Goal: Task Accomplishment & Management: Use online tool/utility

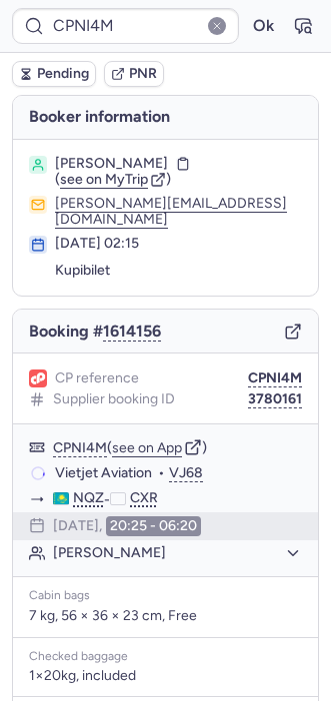
type input "CP9HGX"
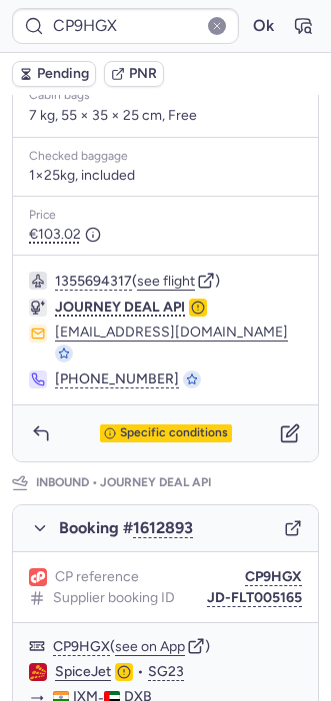
scroll to position [643, 0]
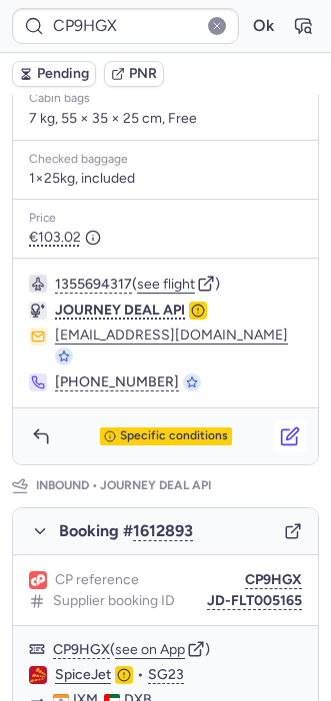
click at [280, 426] on icon "button" at bounding box center [290, 436] width 20 height 20
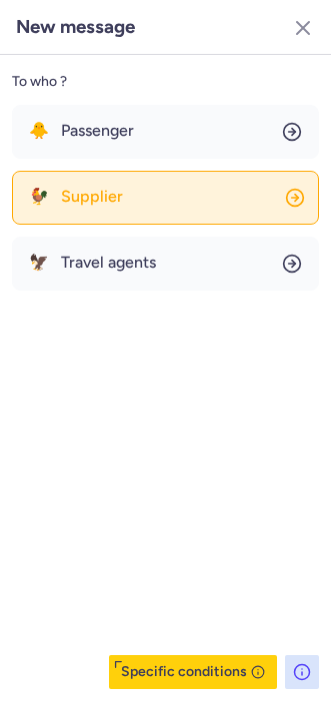
click at [104, 181] on button "🐓 Supplier" at bounding box center [165, 198] width 307 height 54
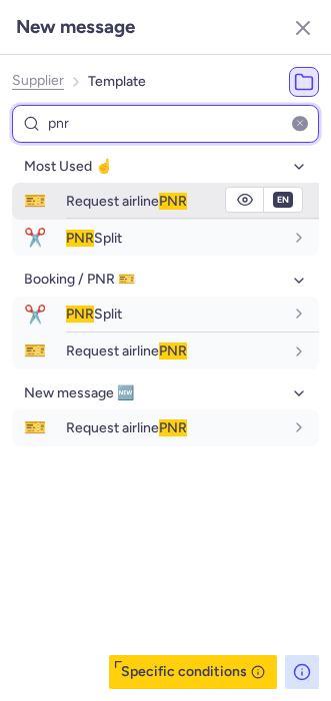
type input "pnr"
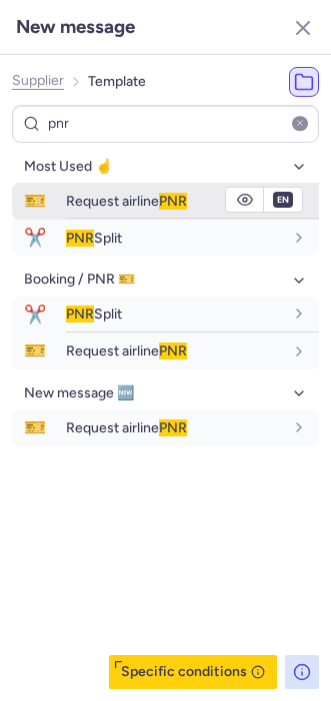
click at [85, 200] on span "Request airline PNR" at bounding box center [126, 201] width 121 height 17
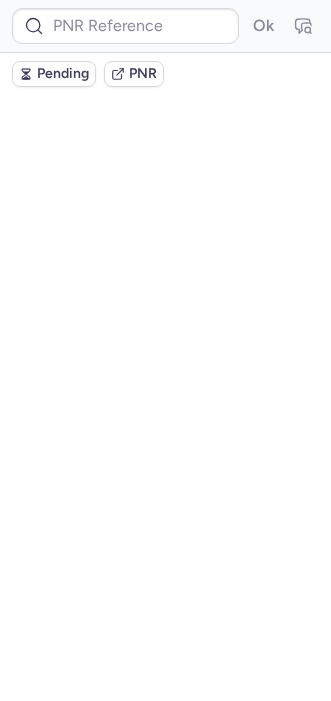
scroll to position [0, 0]
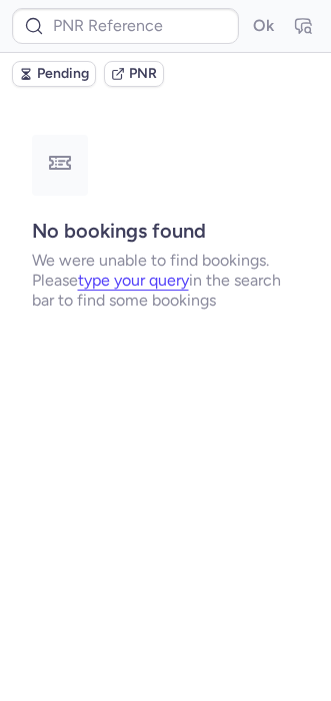
type input "CP9HGX"
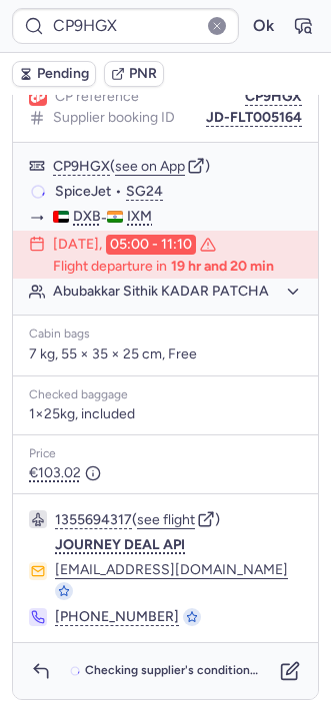
scroll to position [407, 0]
click at [28, 663] on button "button" at bounding box center [41, 672] width 32 height 32
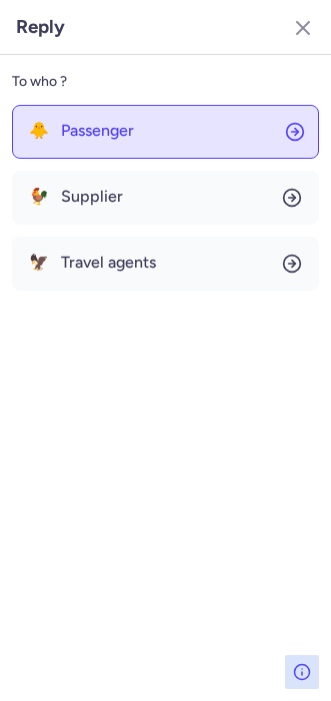
click at [118, 127] on span "Passenger" at bounding box center [97, 131] width 73 height 18
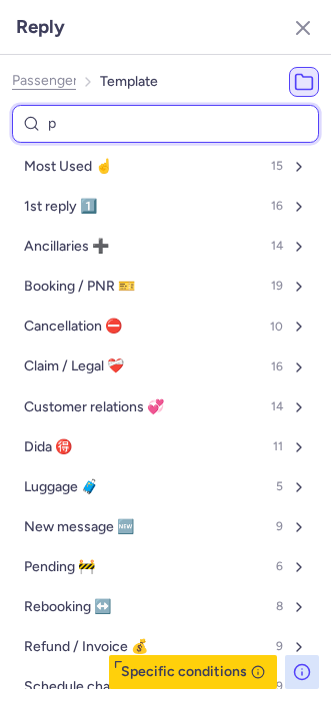
type input "pe"
select select "en"
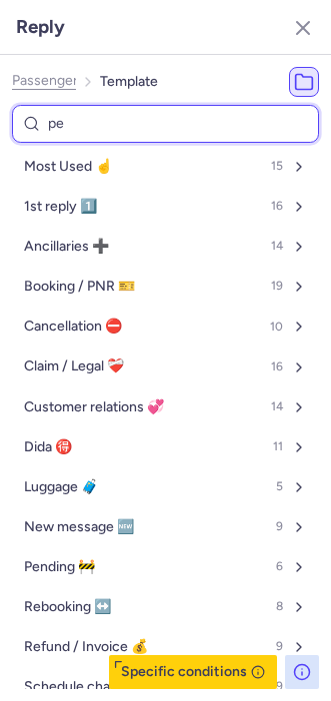
select select "en"
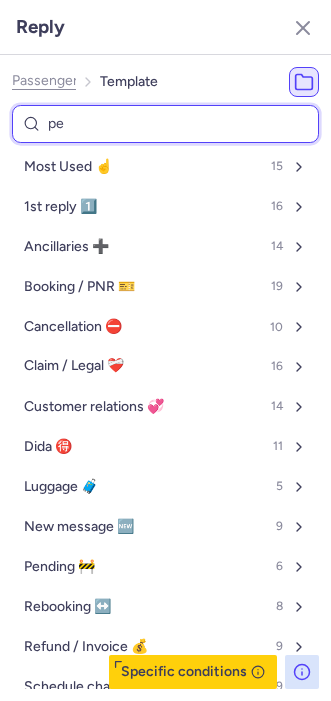
select select "en"
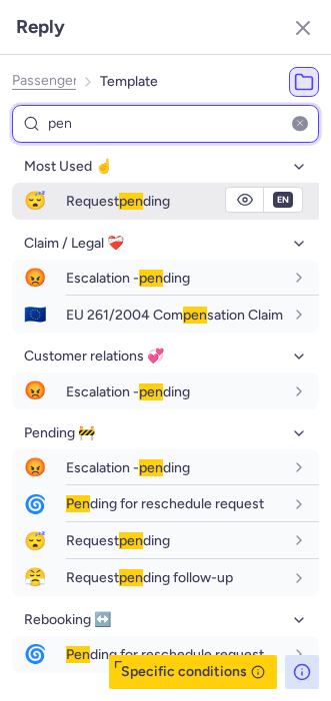
type input "pen"
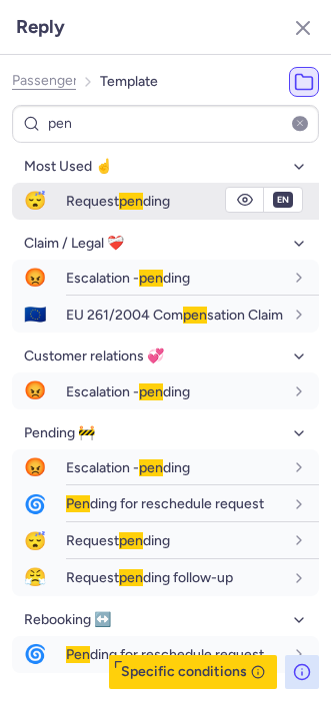
click at [82, 196] on span "Request pen ding" at bounding box center [118, 201] width 104 height 17
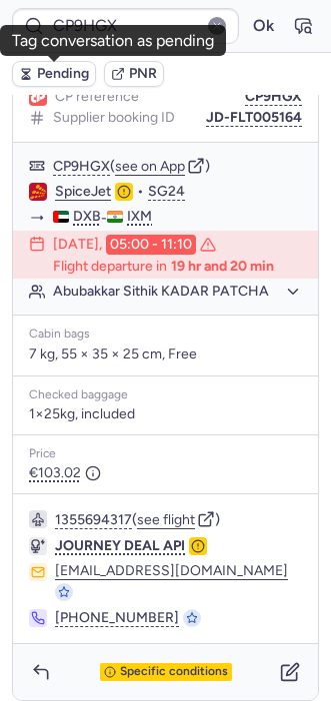
click at [41, 70] on span "Pending" at bounding box center [63, 74] width 52 height 16
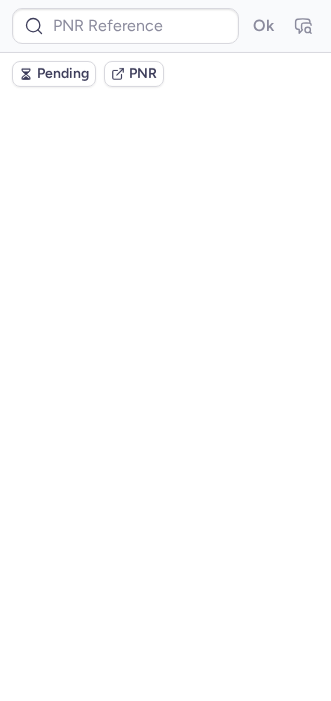
scroll to position [0, 0]
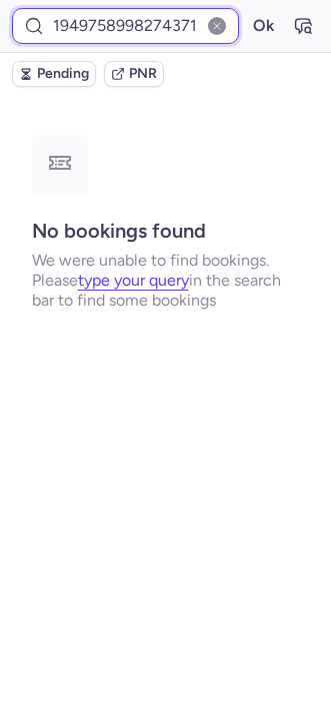
click at [108, 36] on input "1949758998274371584" at bounding box center [125, 26] width 227 height 36
click at [247, 10] on button "Ok" at bounding box center [263, 26] width 32 height 32
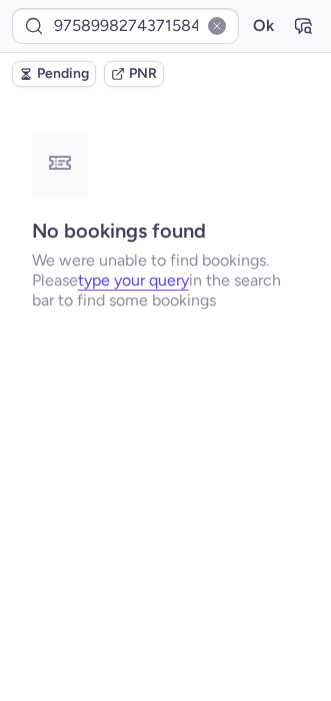
scroll to position [0, 0]
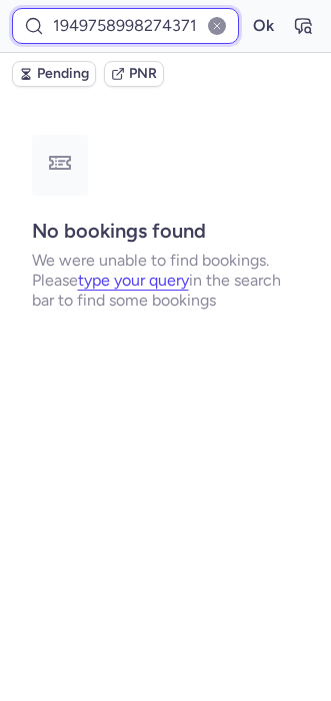
click at [139, 42] on input "1949758998274371584" at bounding box center [125, 26] width 227 height 36
paste input "BHLLXUO"
click at [139, 42] on input "BHLLXUO" at bounding box center [125, 26] width 227 height 36
click at [247, 10] on button "Ok" at bounding box center [263, 26] width 32 height 32
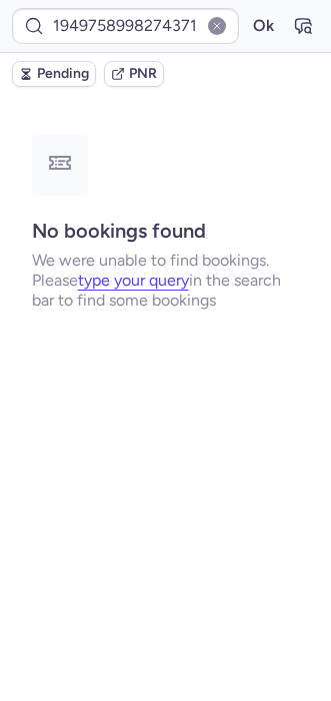
type input "CP8PET"
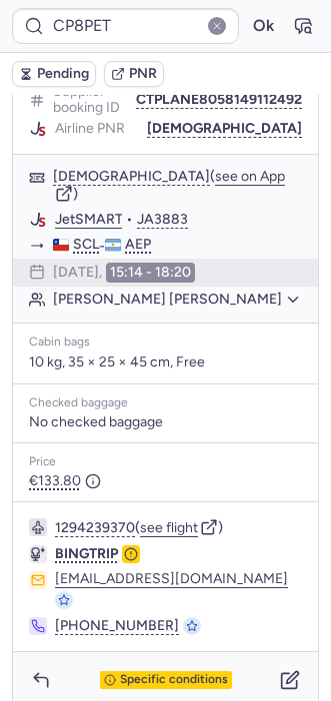
scroll to position [438, 0]
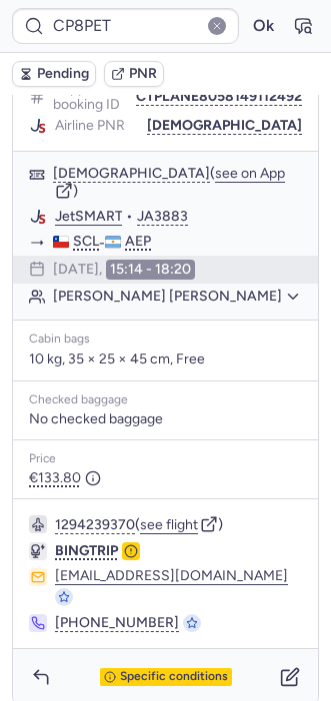
click at [220, 469] on div "Price €133.80" at bounding box center [165, 469] width 305 height 58
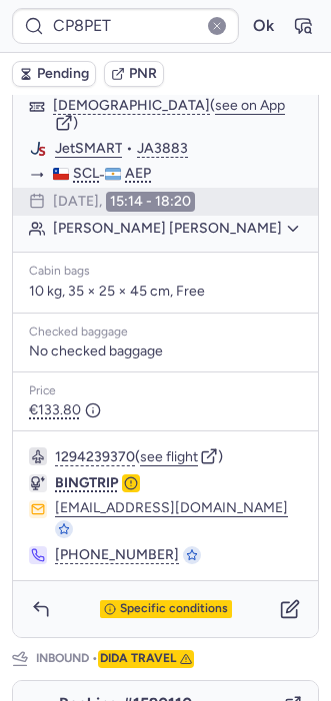
scroll to position [656, 0]
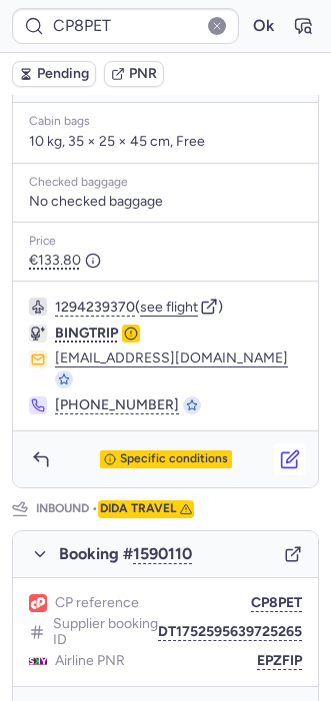
click at [287, 451] on icon "button" at bounding box center [293, 457] width 12 height 12
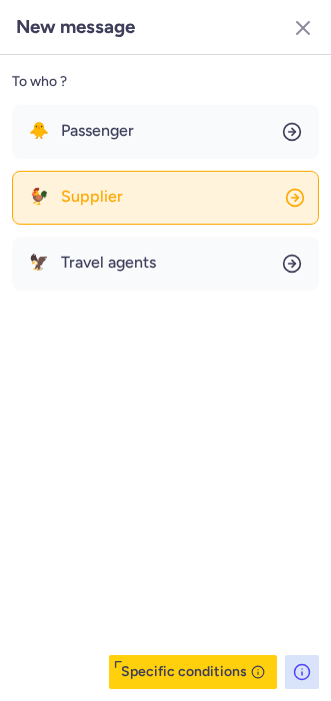
click at [84, 193] on span "Supplier" at bounding box center [92, 197] width 62 height 18
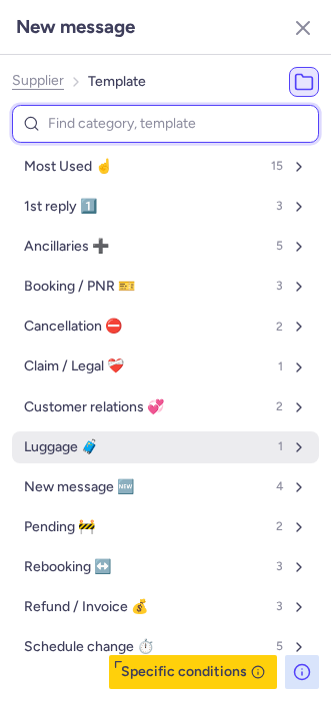
scroll to position [15, 0]
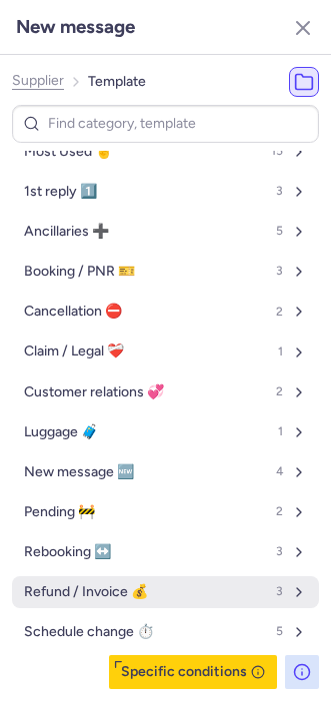
click at [64, 593] on span "Refund / Invoice 💰" at bounding box center [86, 592] width 124 height 16
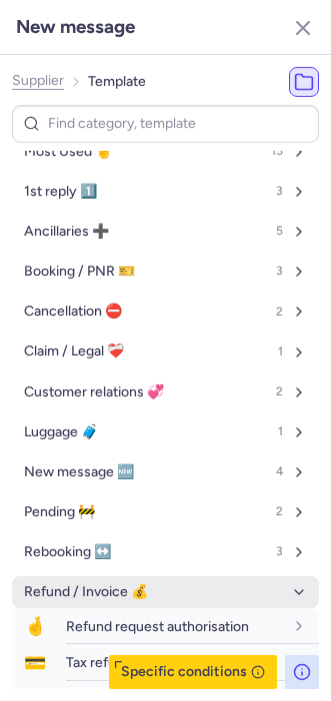
scroll to position [125, 0]
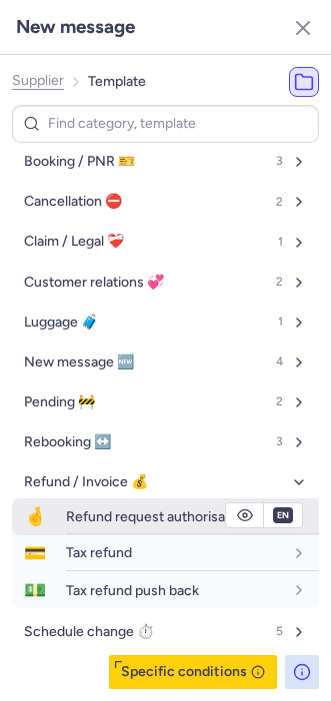
click at [104, 533] on div "Refund request authorisation" at bounding box center [192, 516] width 253 height 35
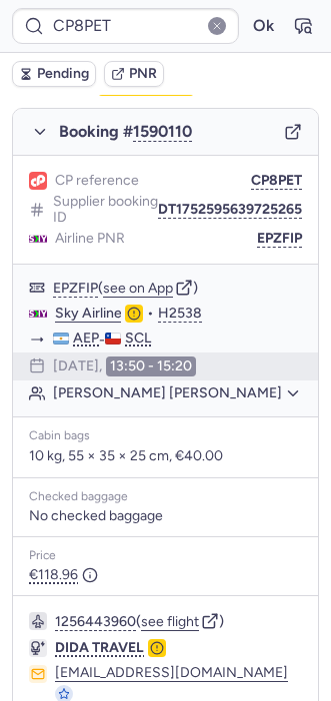
scroll to position [1131, 0]
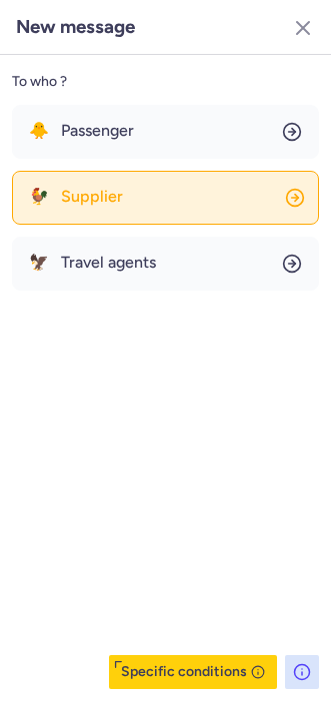
click at [107, 181] on button "🐓 Supplier" at bounding box center [165, 198] width 307 height 54
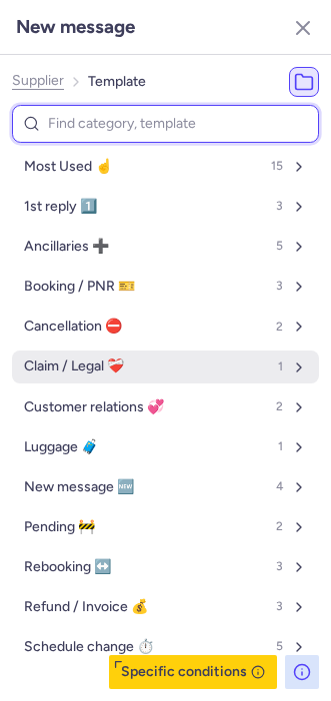
scroll to position [15, 0]
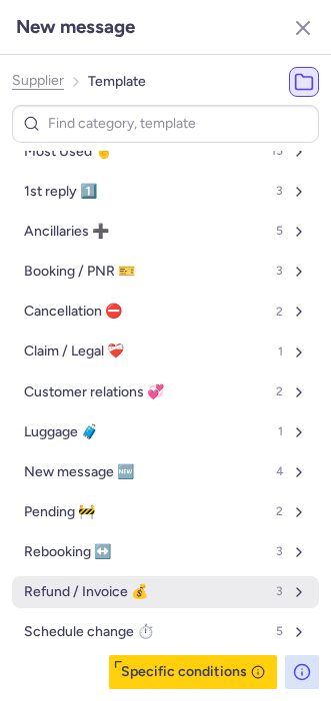
click at [68, 595] on span "Refund / Invoice 💰" at bounding box center [86, 592] width 124 height 16
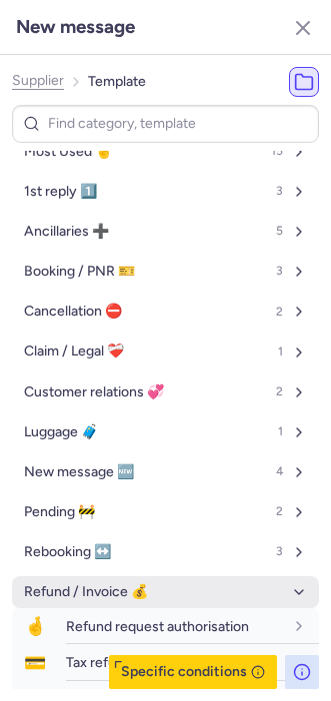
scroll to position [125, 0]
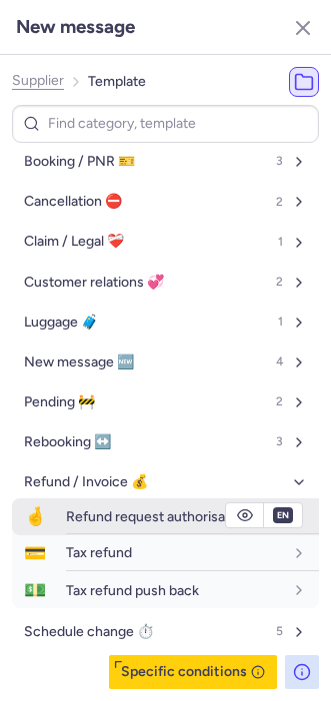
click at [104, 509] on span "Refund request authorisation" at bounding box center [157, 516] width 183 height 17
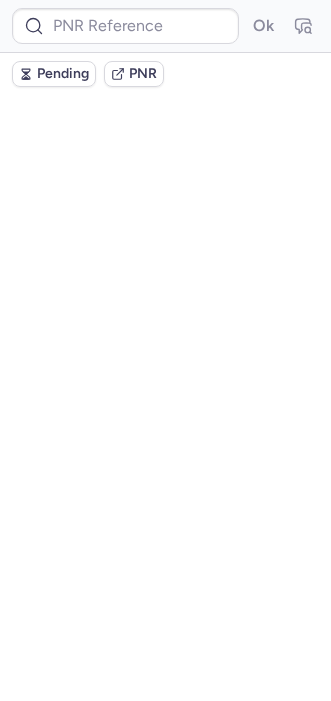
scroll to position [0, 0]
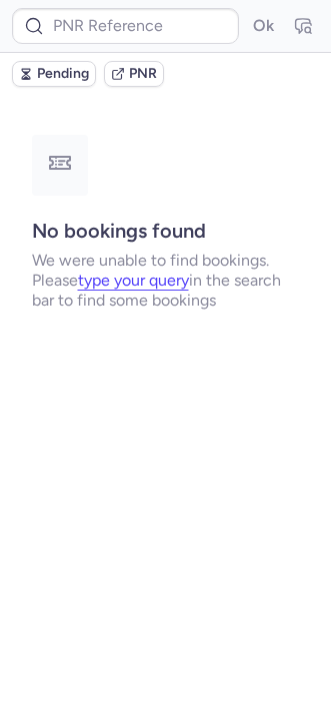
type input "CP8PET"
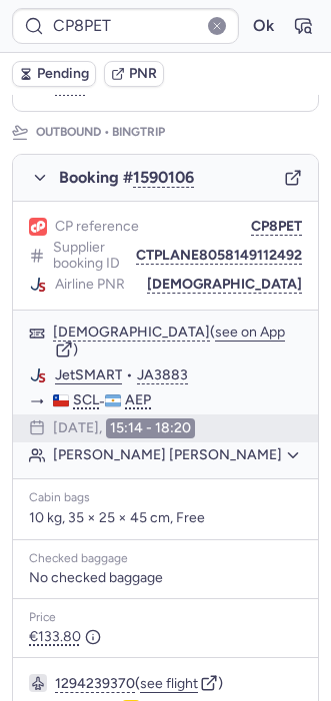
scroll to position [446, 0]
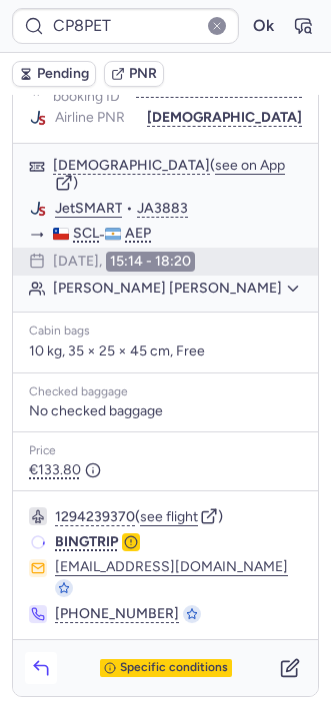
click at [37, 658] on icon "button" at bounding box center [41, 668] width 20 height 20
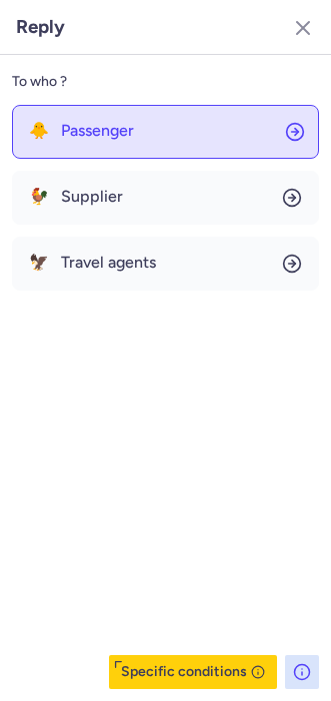
click at [84, 139] on span "Passenger" at bounding box center [97, 131] width 73 height 18
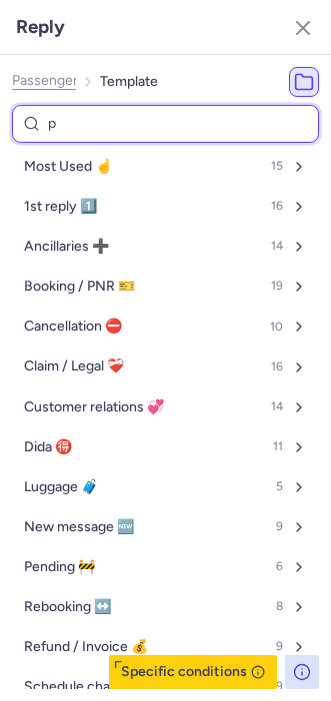
type input "pe"
select select "en"
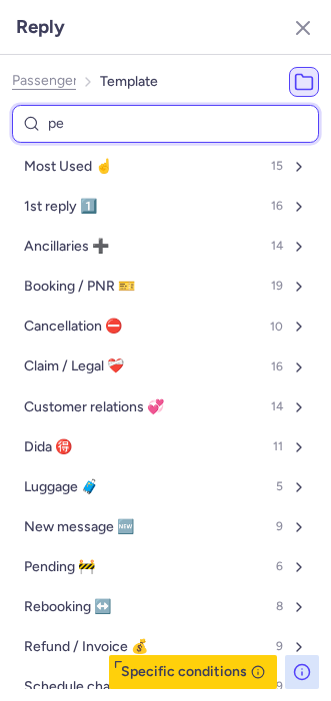
select select "en"
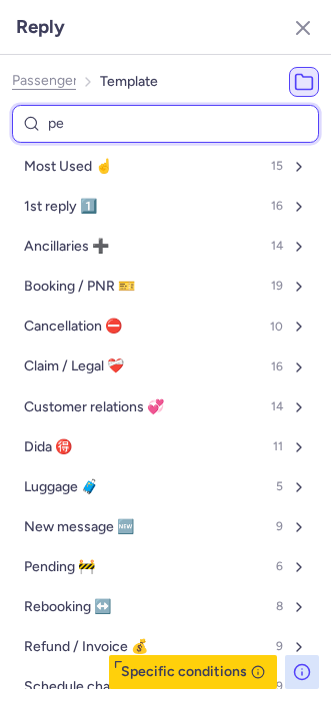
select select "en"
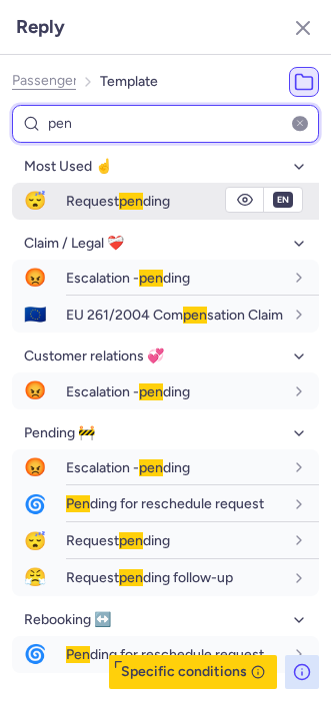
type input "pen"
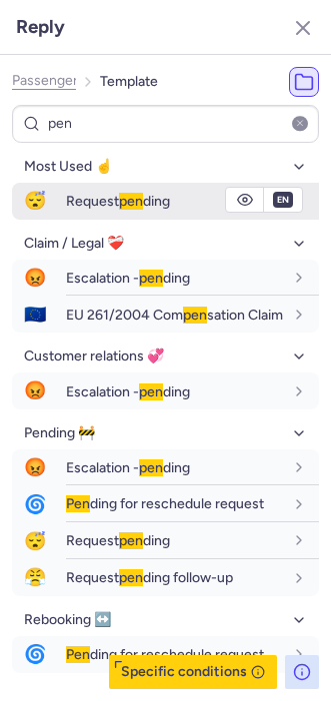
click at [78, 201] on span "Request pen ding" at bounding box center [118, 201] width 104 height 17
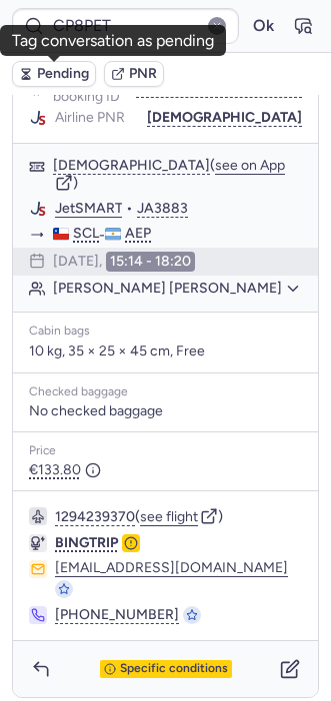
click at [50, 81] on span "Pending" at bounding box center [63, 74] width 52 height 16
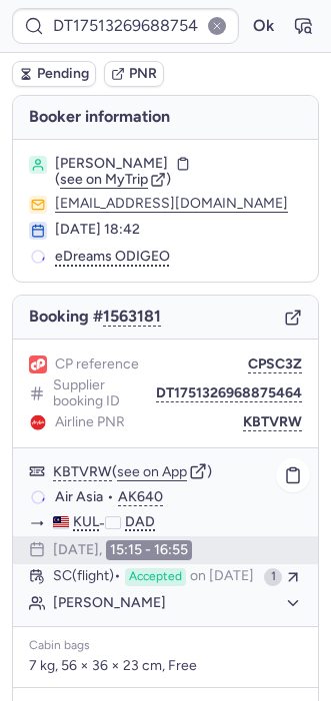
scroll to position [320, 0]
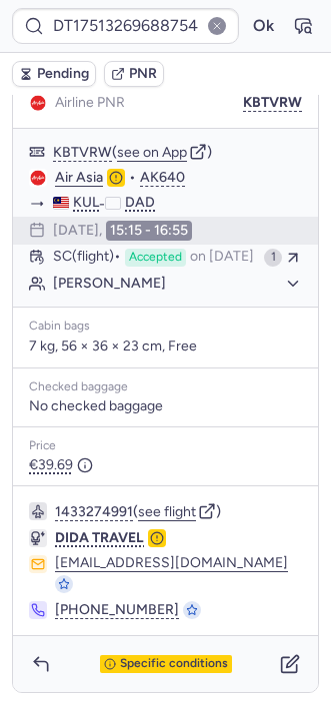
type input "CP9FOX"
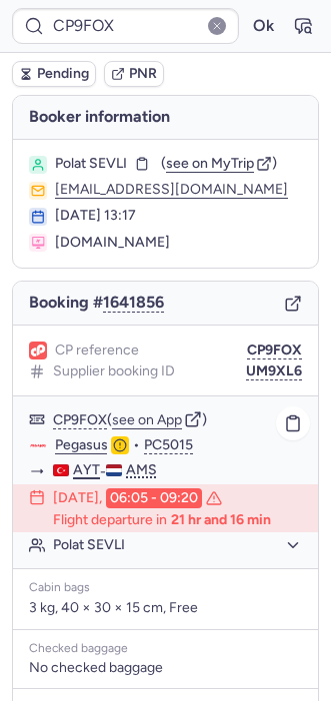
scroll to position [287, 0]
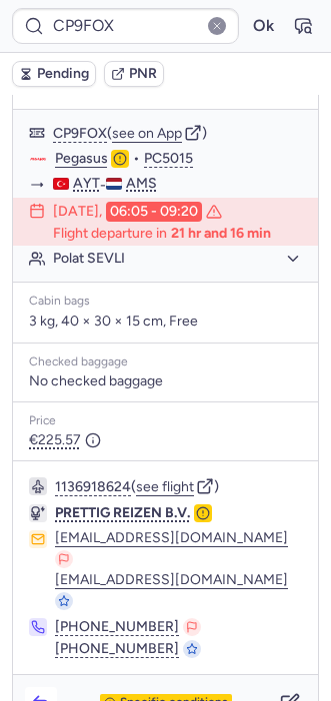
click at [33, 693] on icon "button" at bounding box center [41, 703] width 20 height 20
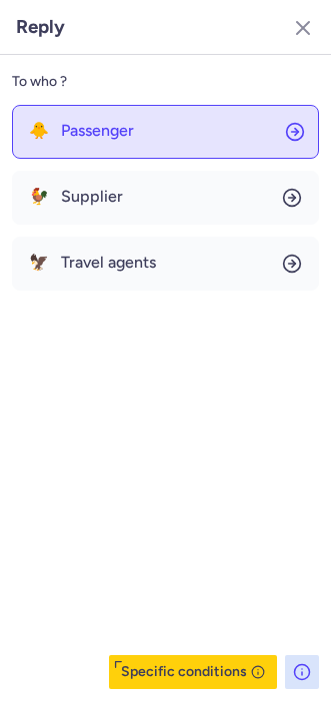
click at [98, 110] on button "🐥 Passenger" at bounding box center [165, 132] width 307 height 54
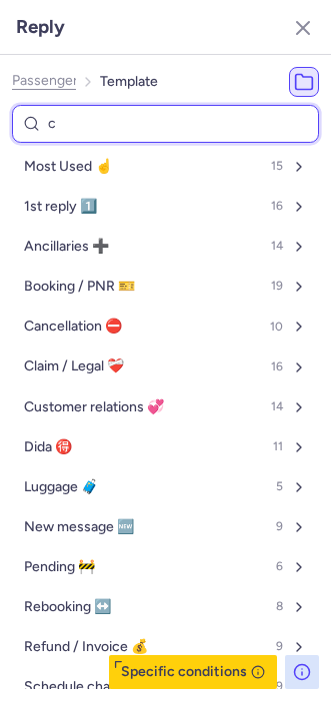
type input "ca"
select select "en"
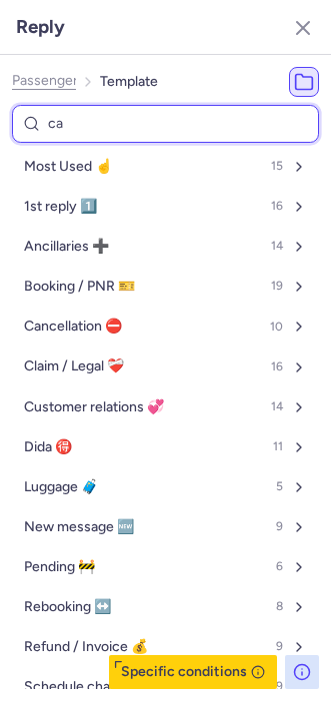
select select "en"
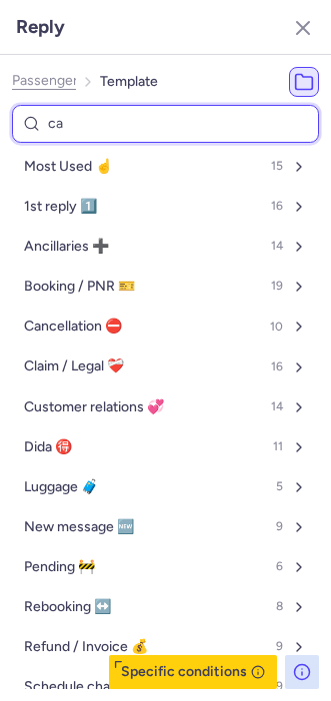
select select "en"
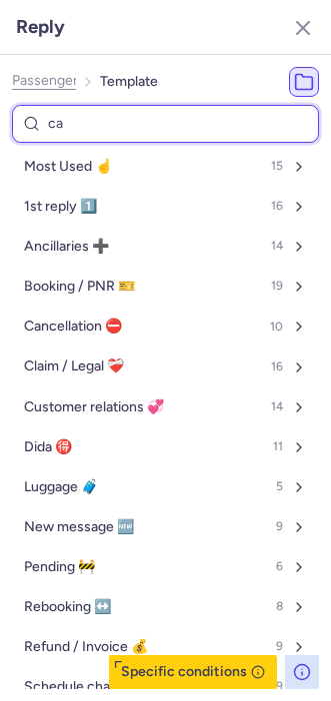
select select "en"
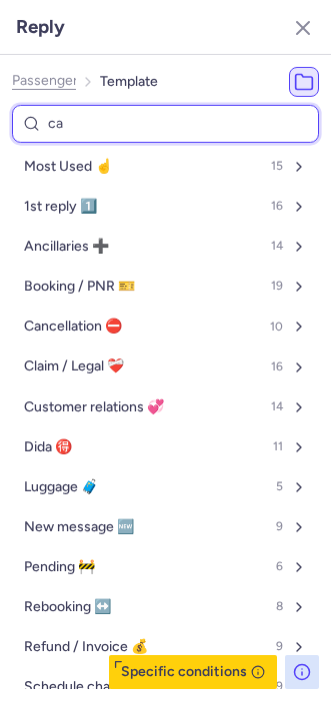
select select "en"
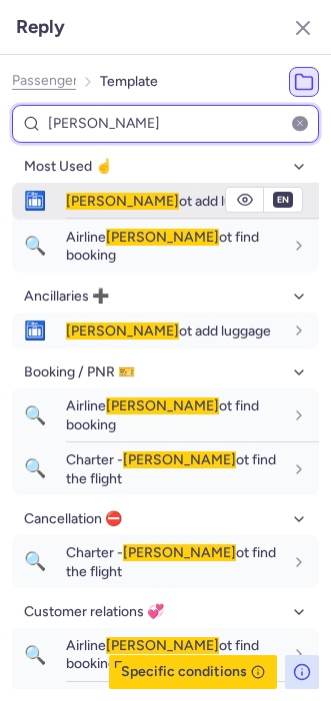
type input "cann"
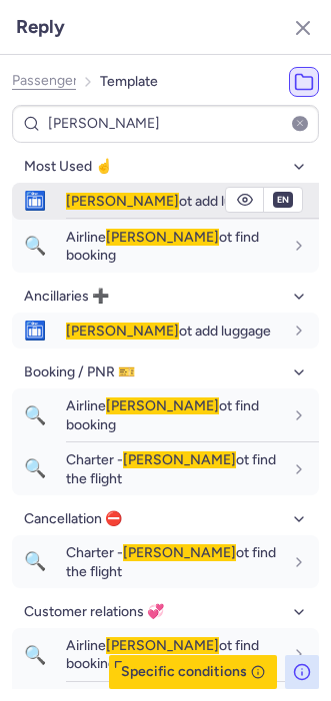
click at [86, 189] on div "Cann ot add luggage" at bounding box center [192, 201] width 253 height 35
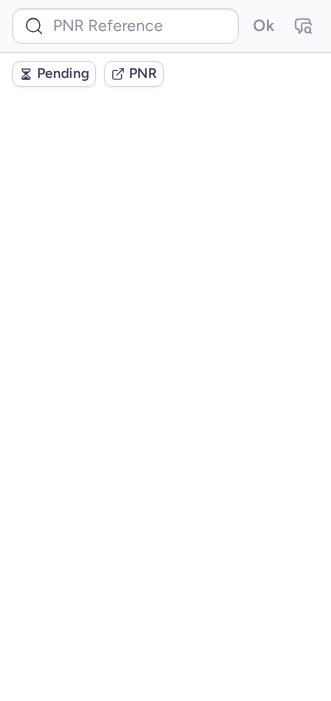
scroll to position [0, 0]
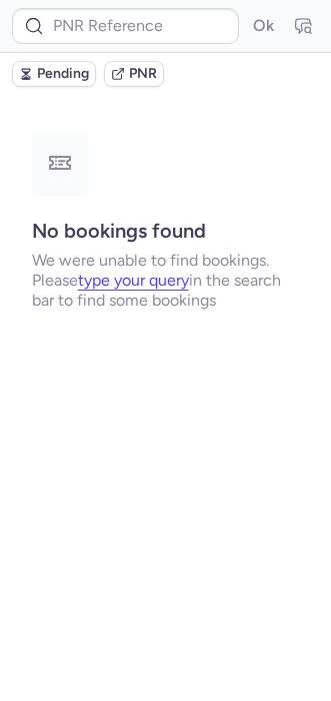
type input "DT1752648948196654"
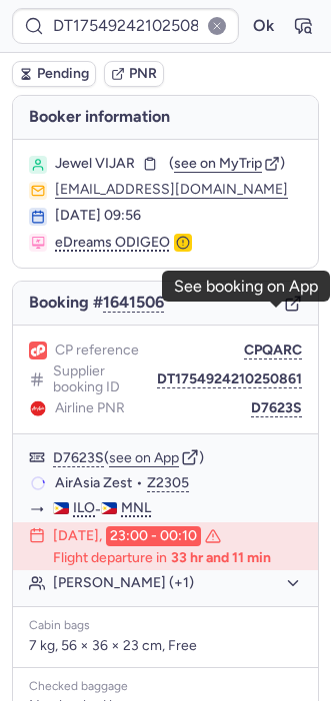
click at [284, 313] on icon "button" at bounding box center [293, 304] width 18 height 18
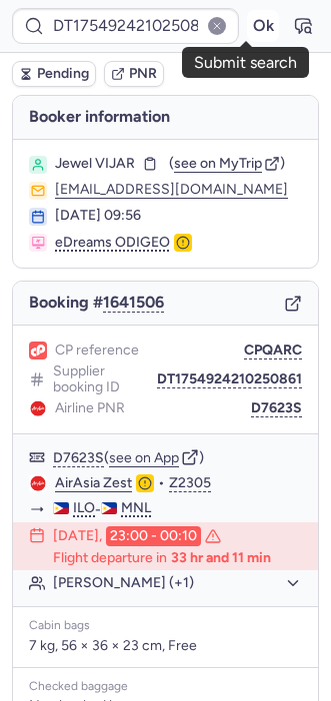
click at [247, 23] on button "Ok" at bounding box center [263, 26] width 32 height 32
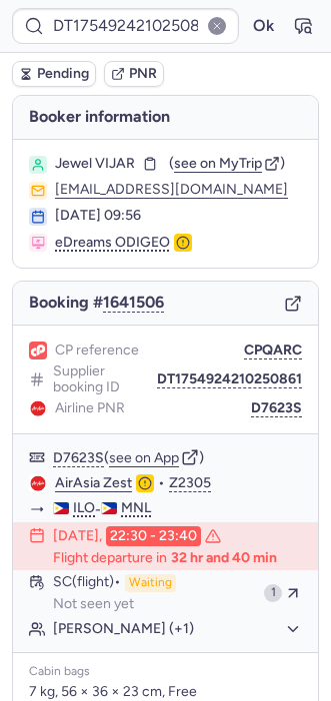
type input "13CR9T"
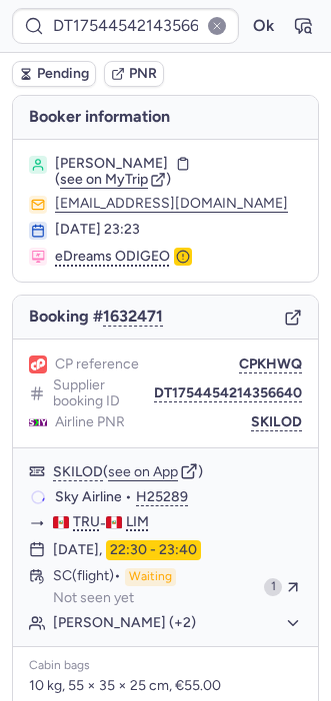
type input "CPNI4M"
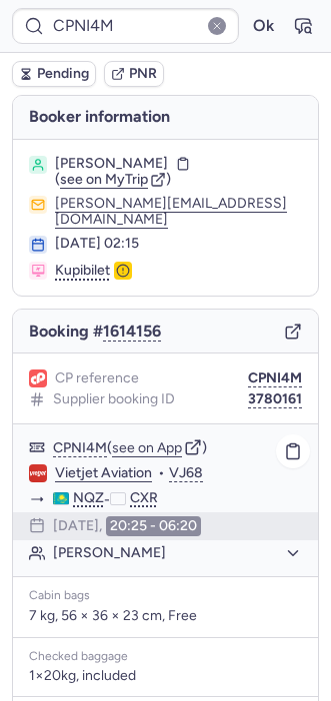
scroll to position [257, 0]
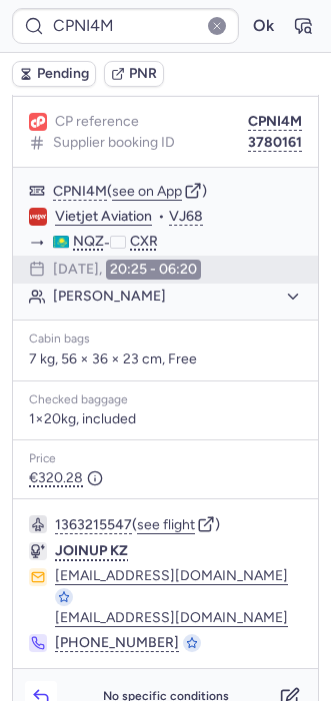
click at [37, 691] on polyline "button" at bounding box center [36, 695] width 4 height 8
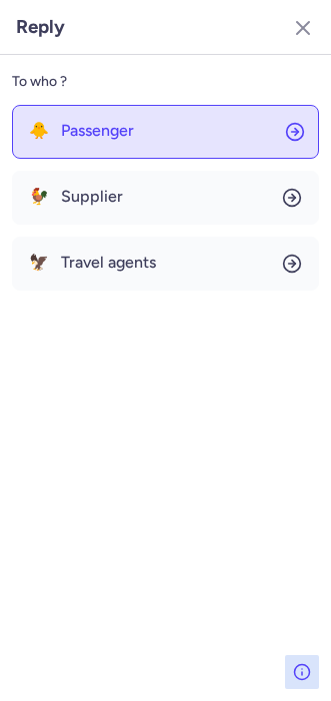
click at [129, 148] on button "🐥 Passenger" at bounding box center [165, 132] width 307 height 54
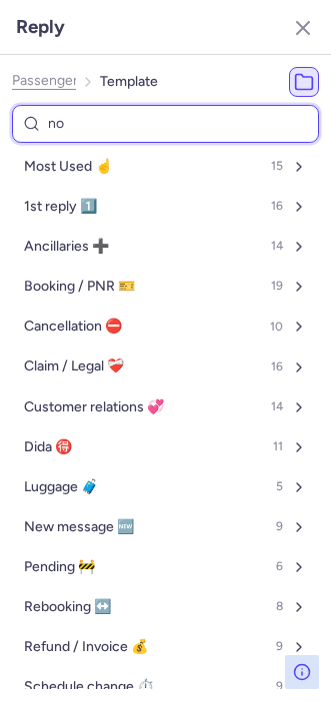
type input "non"
select select "ru"
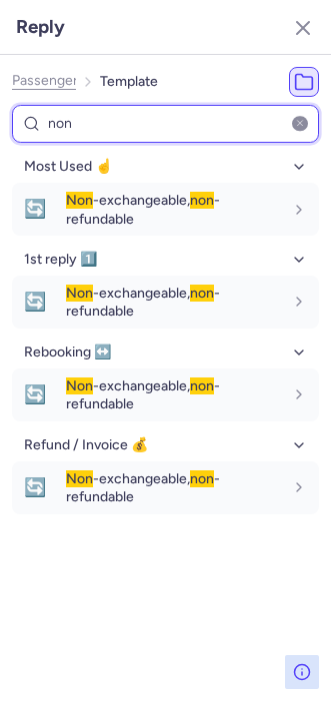
type input "non"
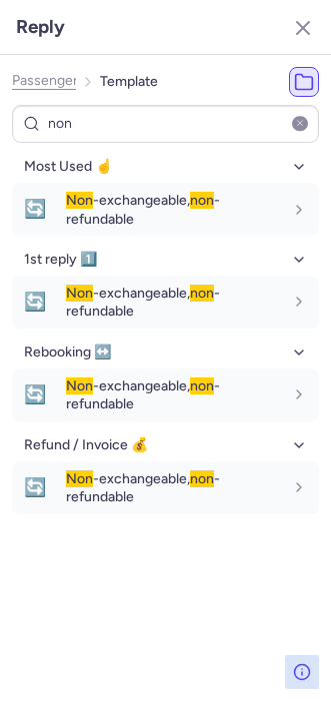
click at [207, 562] on div "Most Used ☝️ 🔄 Non -exchangeable, non -refundable fr en de nl pt es it ru ru 1s…" at bounding box center [165, 420] width 307 height 538
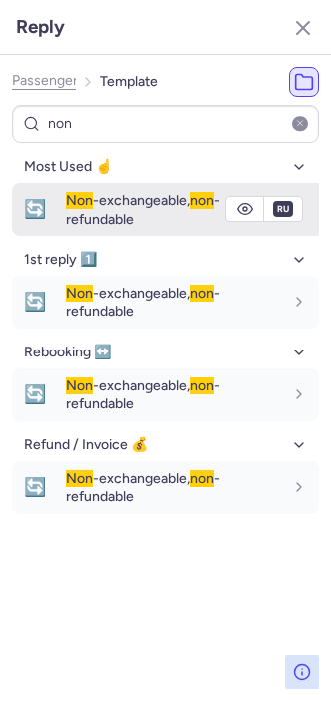
click at [96, 223] on span "Non -exchangeable, non -refundable" at bounding box center [143, 209] width 154 height 35
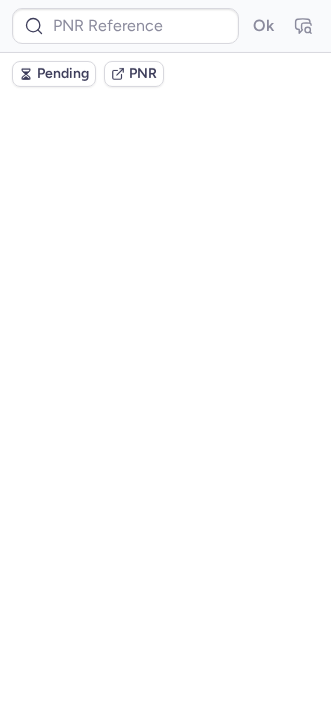
scroll to position [0, 0]
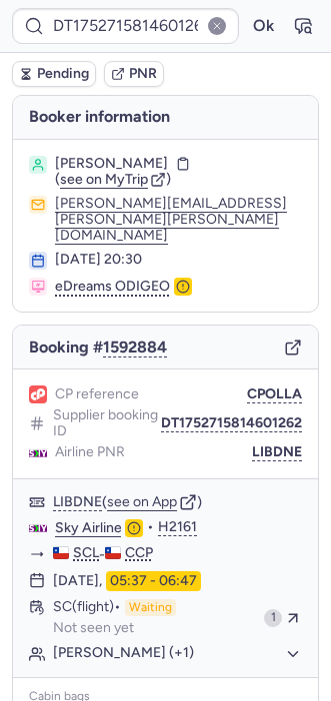
type input "10812520410364"
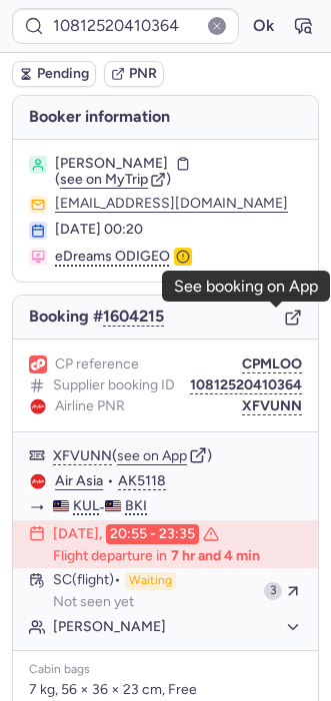
click at [286, 321] on icon "button" at bounding box center [291, 319] width 11 height 11
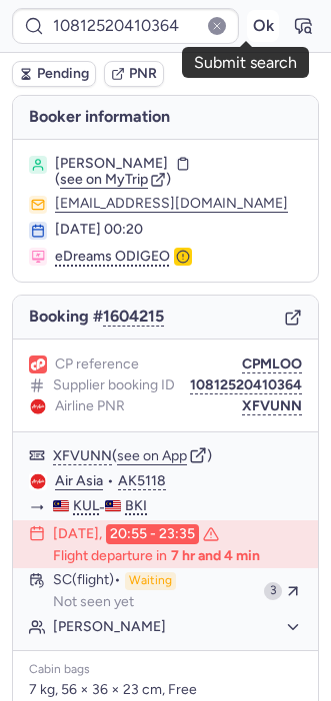
click at [247, 14] on button "Ok" at bounding box center [263, 26] width 32 height 32
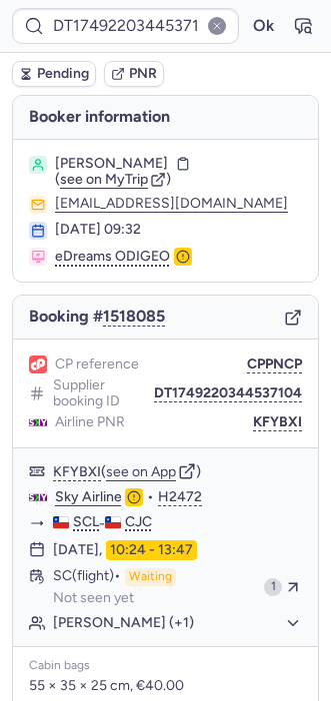
type input "CPCIDT"
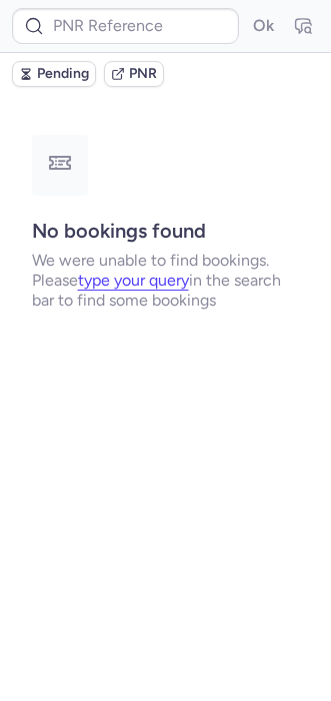
type input "CPCIDT"
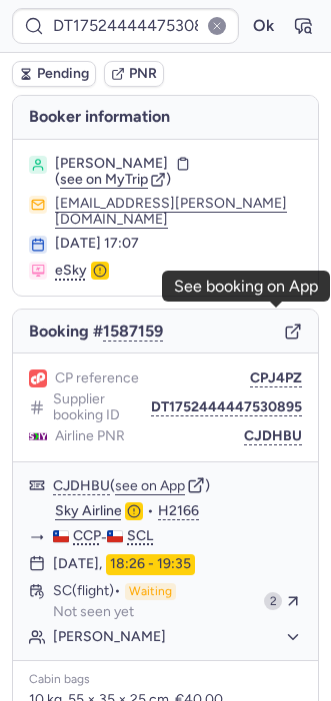
click at [284, 323] on icon "button" at bounding box center [293, 332] width 18 height 18
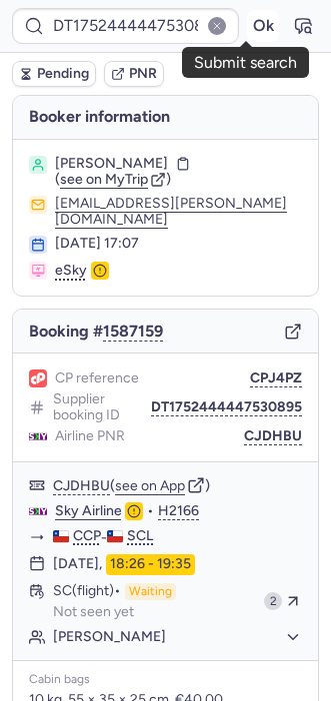
click at [247, 20] on button "Ok" at bounding box center [263, 26] width 32 height 32
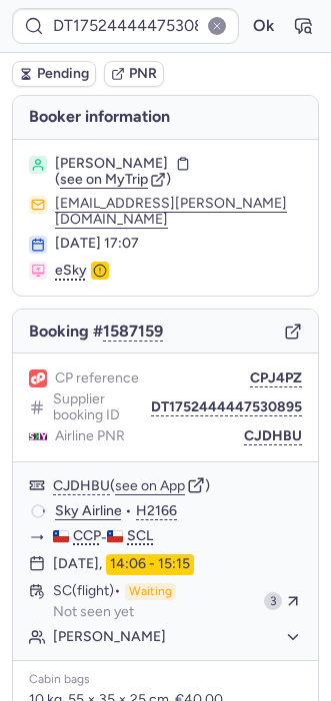
type input "CPCIDT"
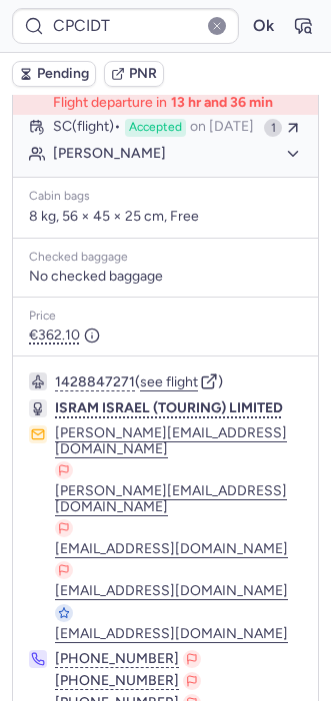
scroll to position [434, 0]
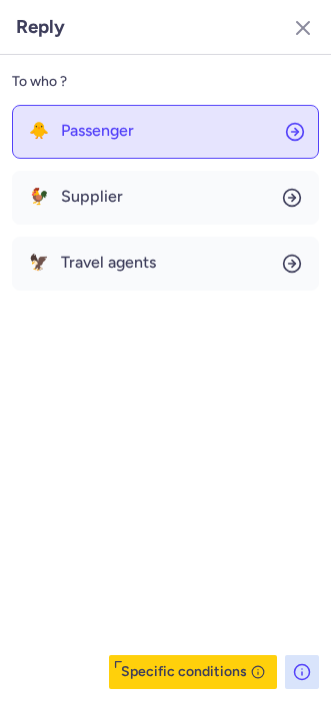
click at [69, 153] on button "🐥 Passenger" at bounding box center [165, 132] width 307 height 54
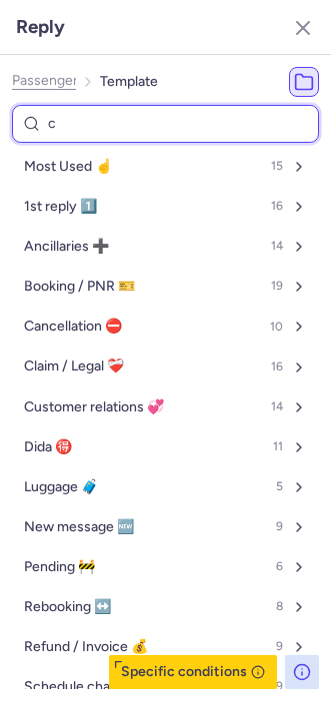
type input "ca"
select select "en"
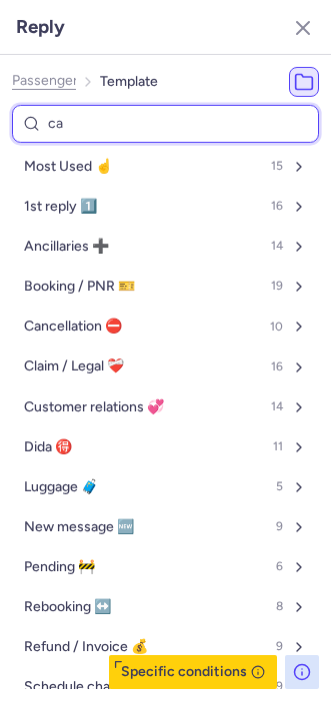
select select "en"
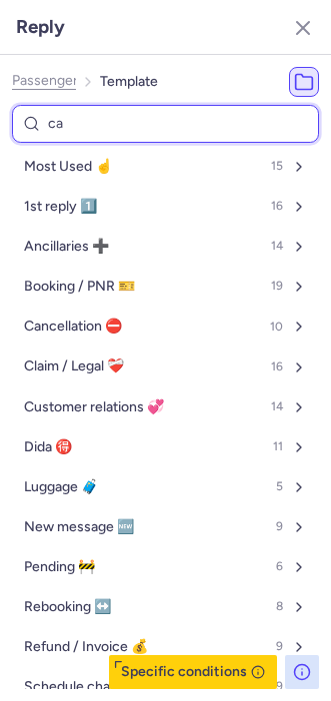
select select "en"
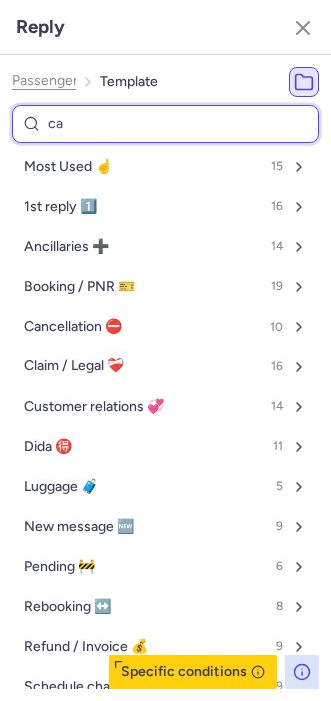
select select "en"
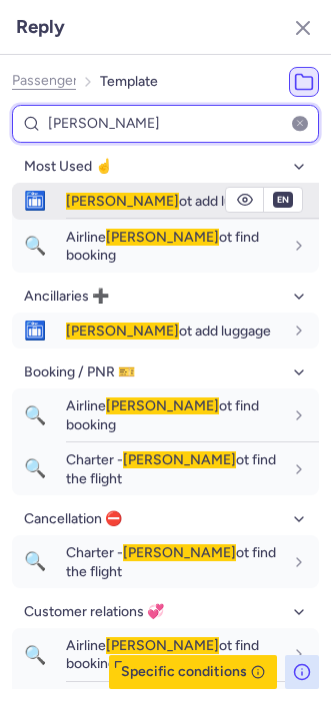
type input "cann"
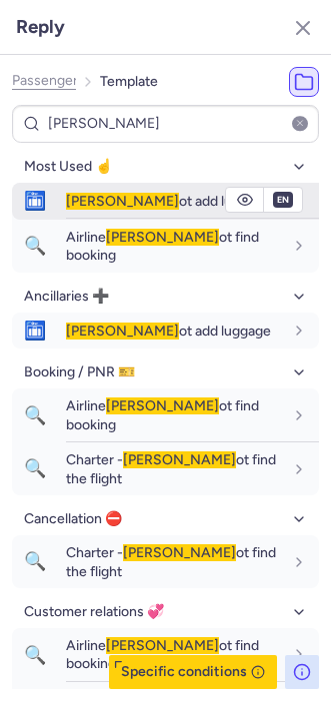
click at [75, 200] on span "Cann" at bounding box center [122, 201] width 113 height 17
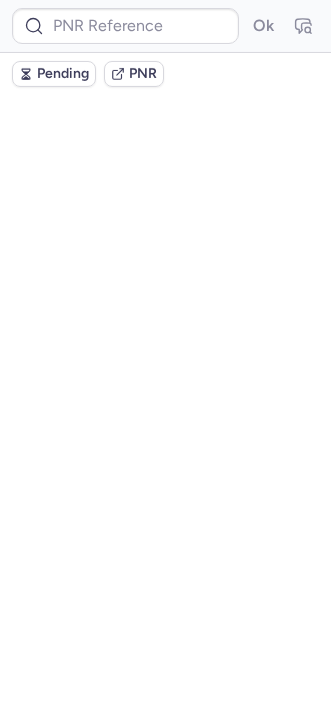
scroll to position [0, 0]
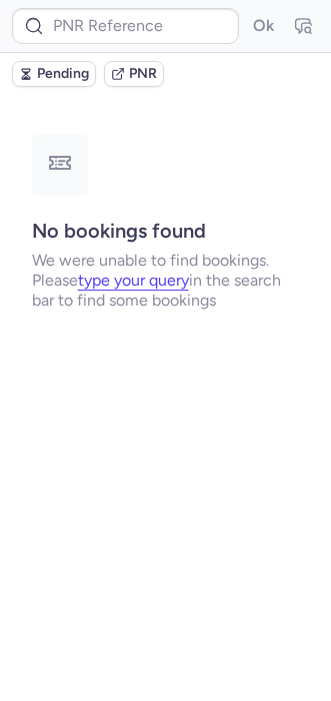
type input "DT1753072227715941"
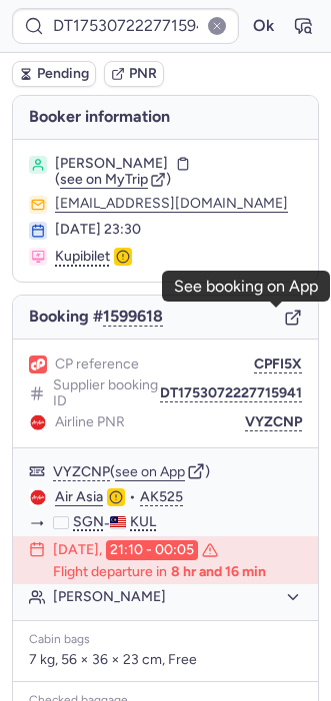
click at [284, 322] on icon "button" at bounding box center [293, 318] width 18 height 18
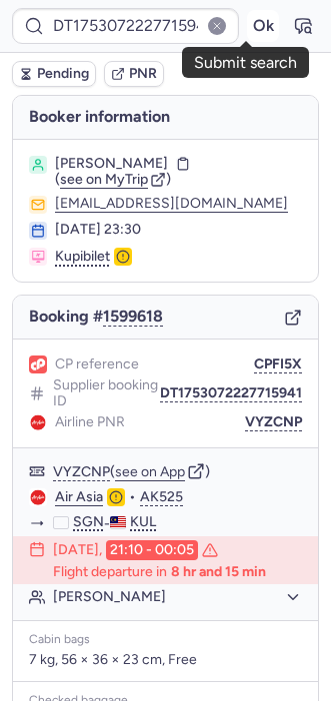
click at [247, 37] on button "Ok" at bounding box center [263, 26] width 32 height 32
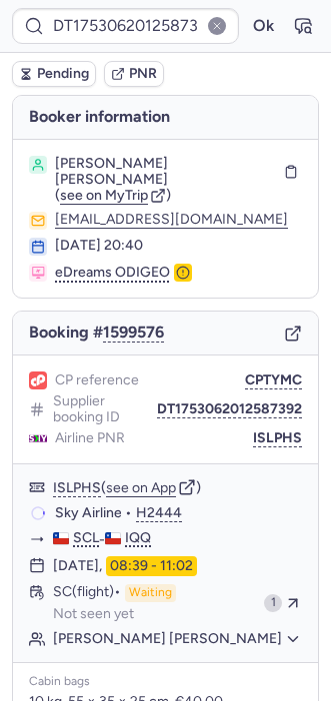
type input "CPSAOS"
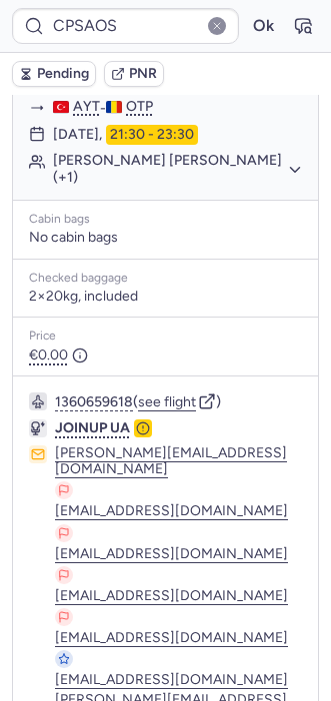
scroll to position [503, 0]
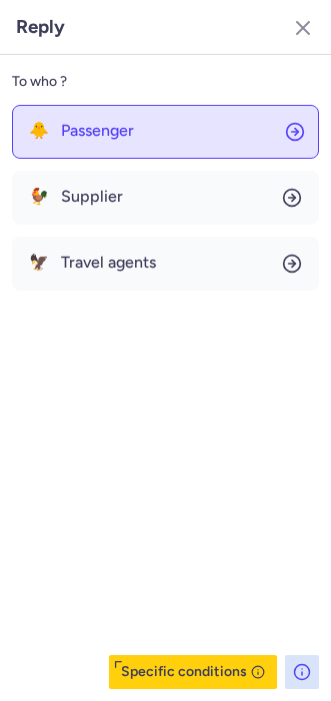
click at [125, 141] on button "🐥 Passenger" at bounding box center [165, 132] width 307 height 54
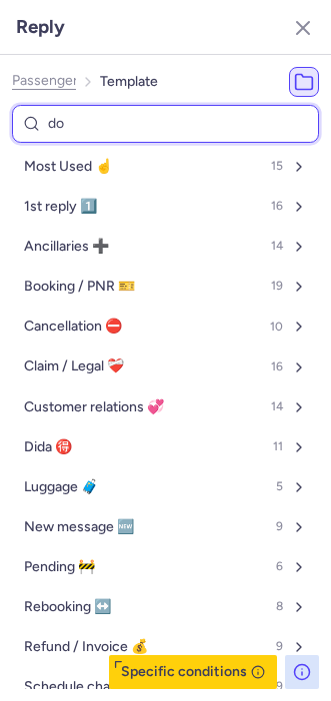
type input "don"
select select "en"
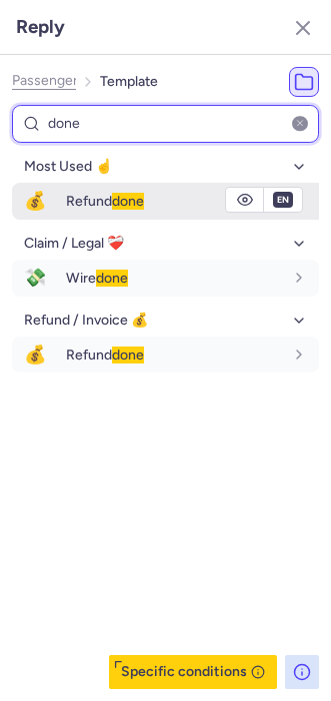
type input "done"
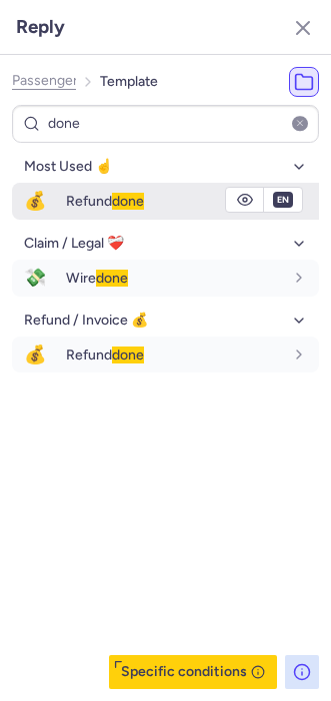
click at [103, 206] on span "Refund done" at bounding box center [105, 201] width 78 height 17
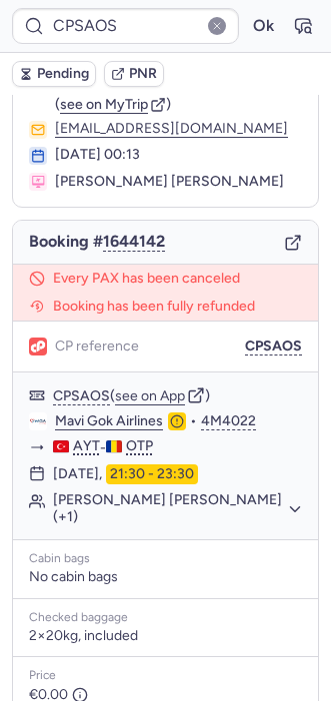
scroll to position [0, 0]
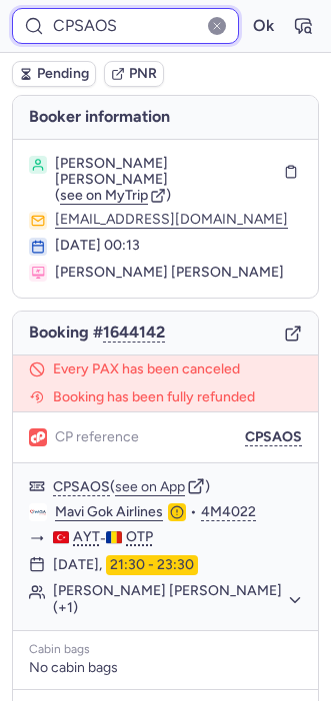
click at [90, 25] on input "CPSAOS" at bounding box center [125, 26] width 227 height 36
paste input "AAG6"
click at [90, 25] on input "CPAAG6" at bounding box center [125, 26] width 227 height 36
click at [247, 10] on button "Ok" at bounding box center [263, 26] width 32 height 32
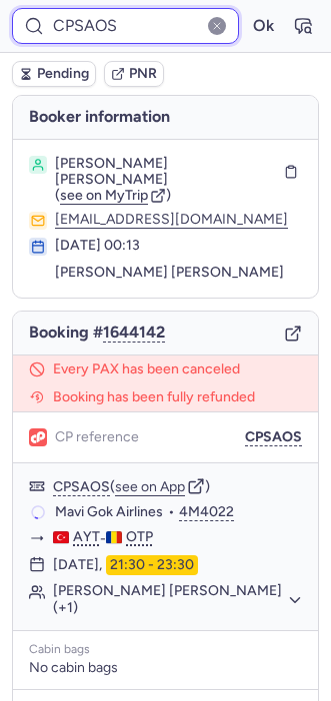
click at [87, 24] on input "CPSAOS" at bounding box center [125, 26] width 227 height 36
paste input "AAG6"
click at [87, 24] on input "CPAAG6" at bounding box center [125, 26] width 227 height 36
click at [247, 10] on button "Ok" at bounding box center [263, 26] width 32 height 32
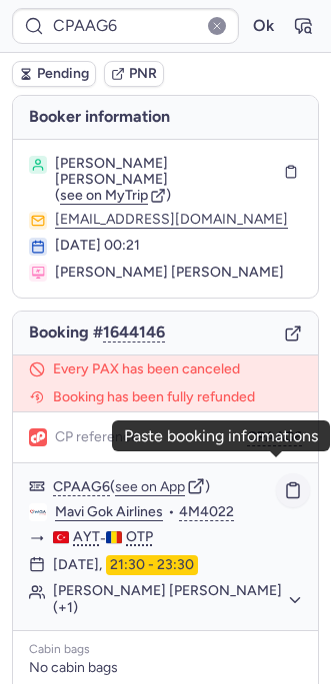
click at [284, 481] on icon "button" at bounding box center [293, 490] width 18 height 18
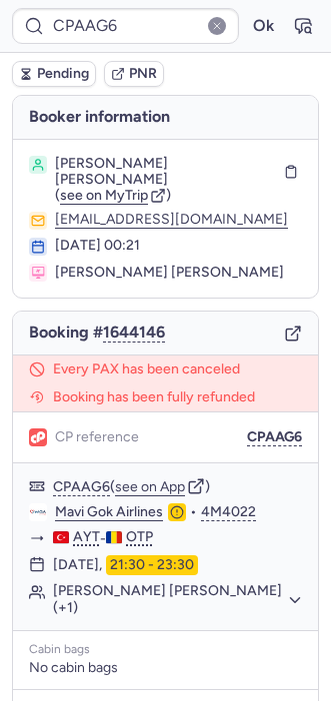
type input "CPSAOS"
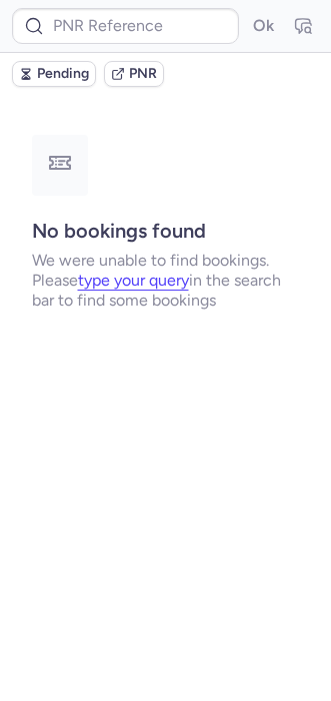
type input "DT1749055634001206"
type input "CPCWOR"
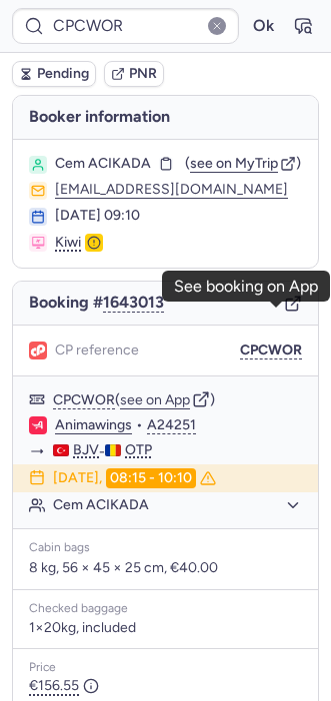
click at [286, 310] on icon "button" at bounding box center [291, 304] width 11 height 11
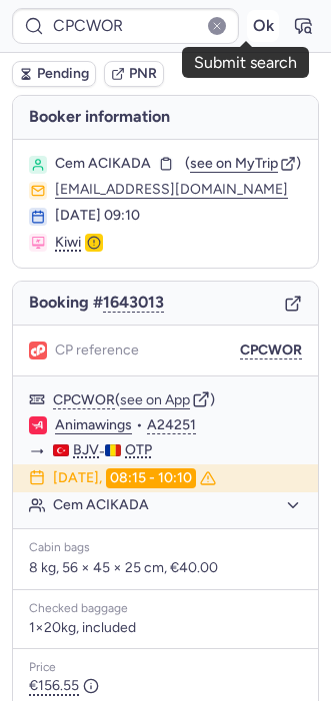
click at [249, 31] on button "Ok" at bounding box center [263, 26] width 32 height 32
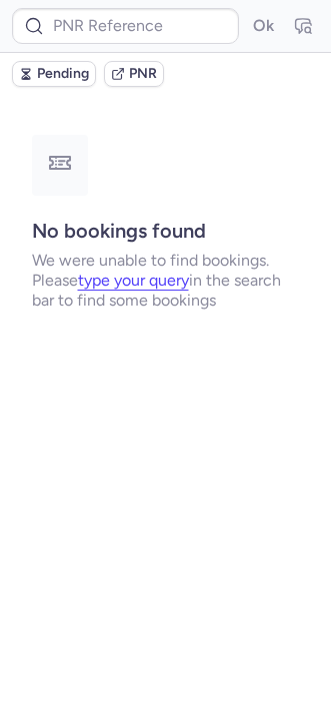
type input "CPZ8LM"
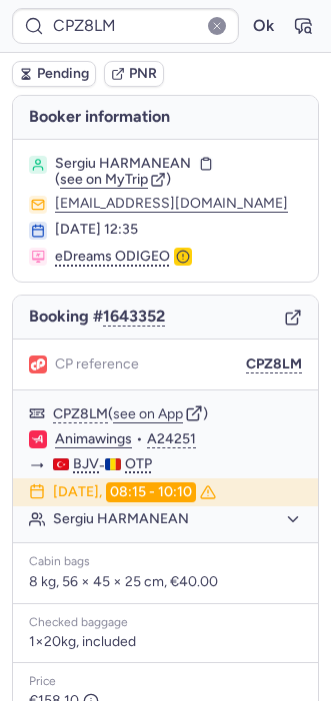
click at [284, 309] on icon "button" at bounding box center [293, 318] width 18 height 18
click at [173, 390] on div "CPZ8LM ( see on App ) Animawings • A24251 BJV - OTP 17 Aug 2025, 08:15 - 10:10 …" at bounding box center [165, 466] width 305 height 152
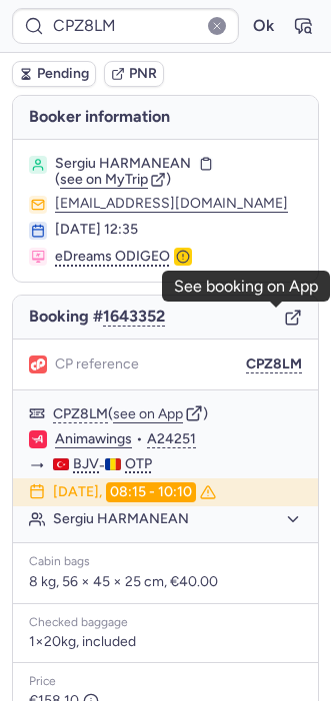
click at [284, 316] on icon "button" at bounding box center [293, 318] width 18 height 18
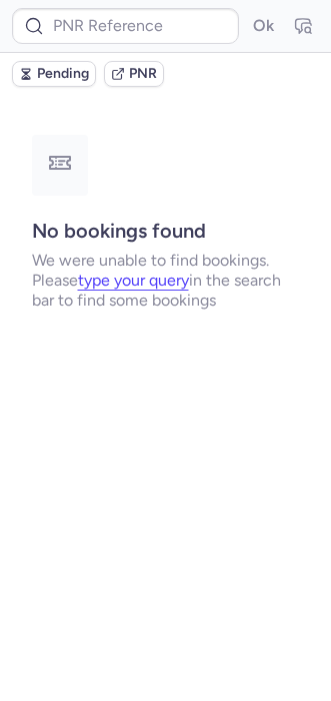
type input "CPLFFF"
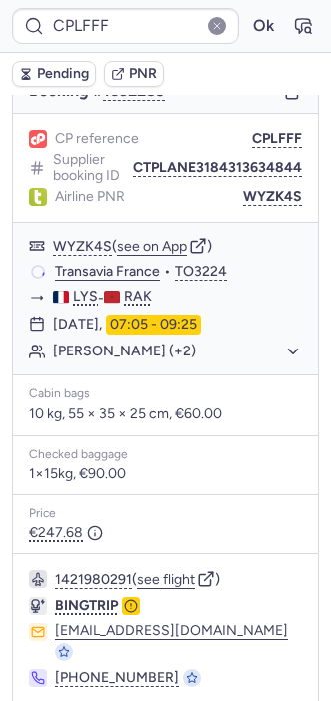
scroll to position [291, 0]
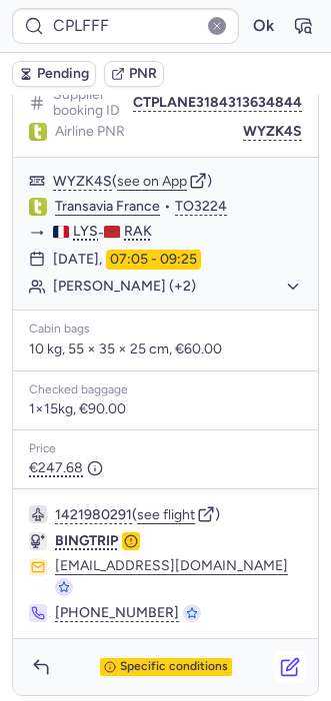
click at [280, 658] on icon "button" at bounding box center [290, 667] width 20 height 20
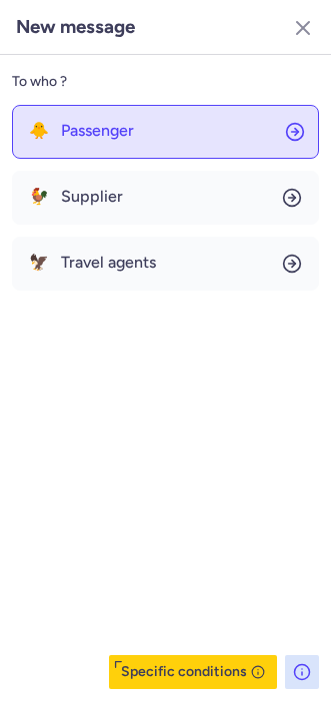
click at [143, 145] on button "🐥 Passenger" at bounding box center [165, 132] width 307 height 54
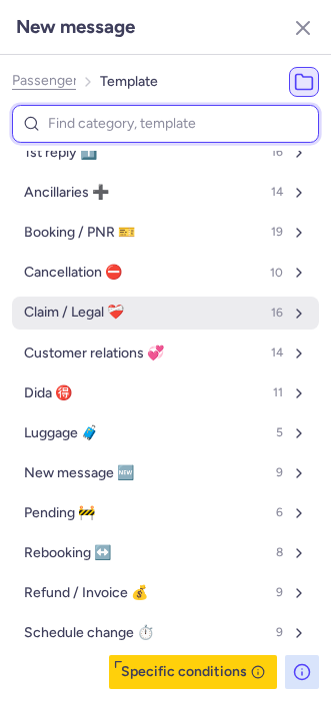
scroll to position [56, 0]
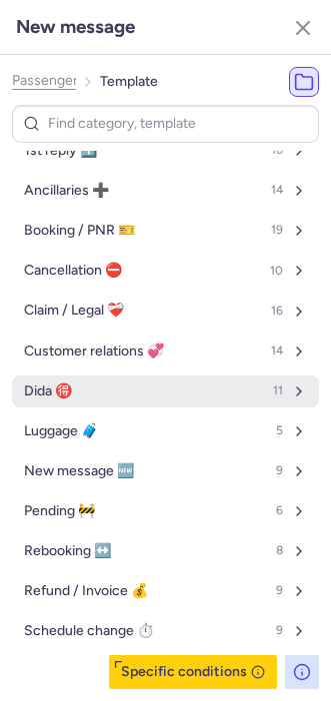
click at [101, 381] on button "Dida 🉐 11" at bounding box center [165, 391] width 307 height 32
select select "en"
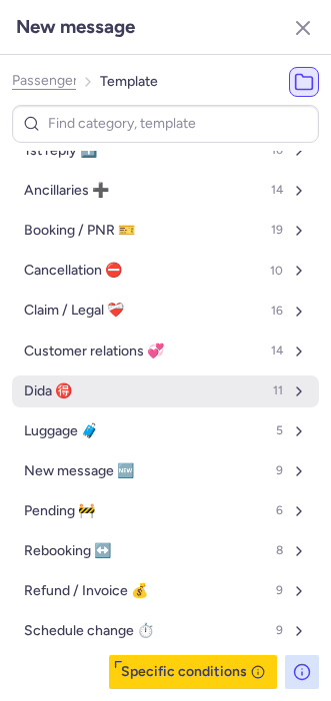
select select "en"
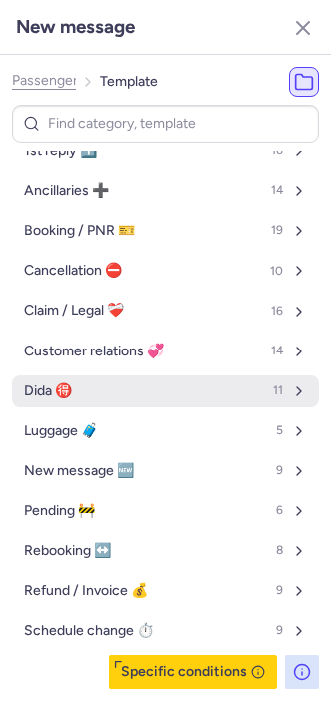
select select "en"
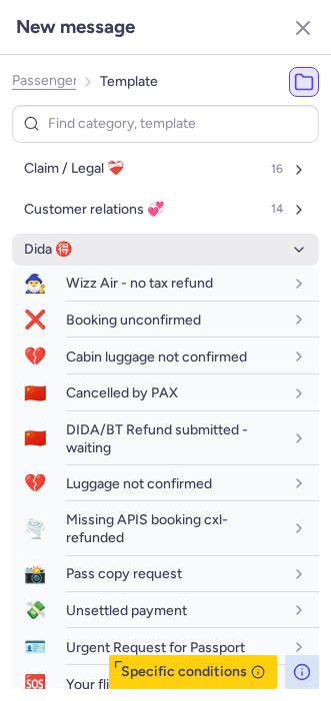
scroll to position [314, 0]
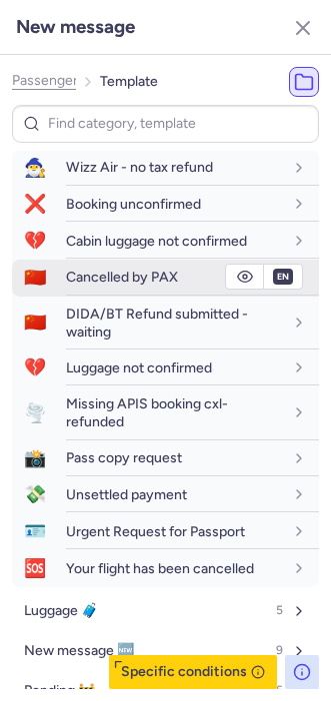
click at [101, 268] on div "Cancelled by PAX" at bounding box center [174, 277] width 217 height 18
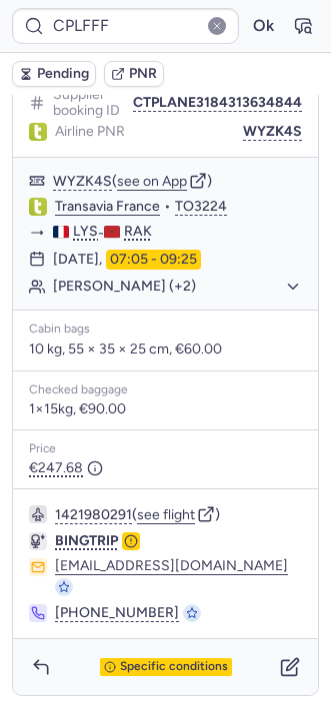
type input "A1758707"
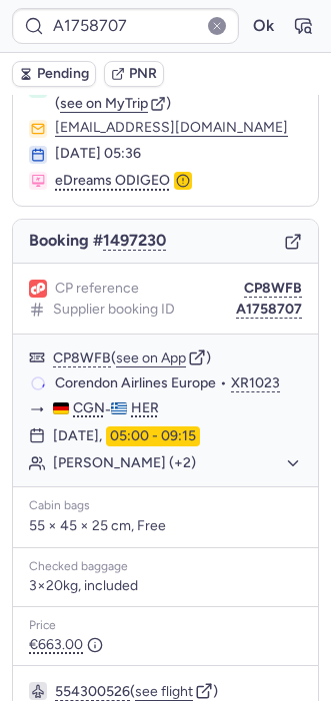
scroll to position [45, 0]
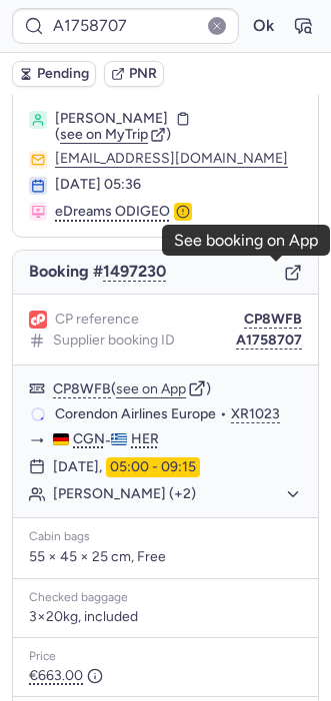
click at [284, 265] on icon "button" at bounding box center [293, 273] width 18 height 18
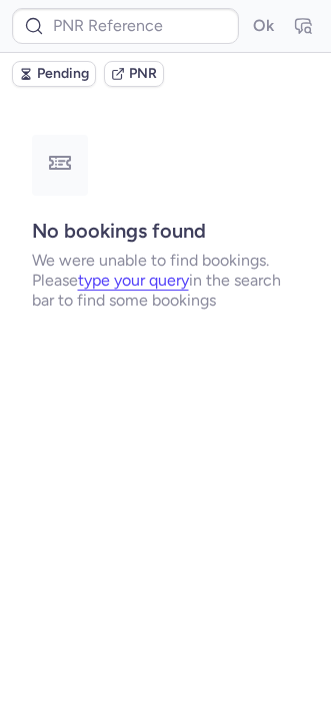
scroll to position [0, 0]
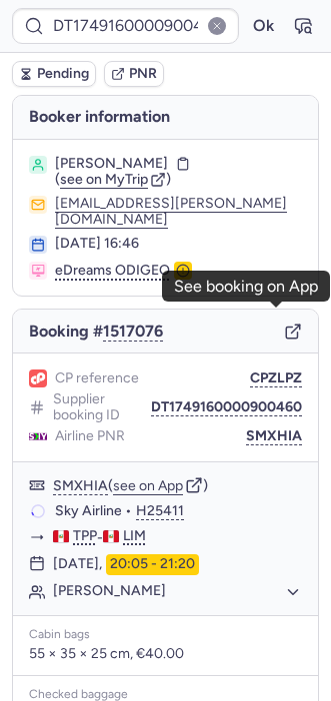
click at [292, 326] on line "button" at bounding box center [296, 330] width 8 height 8
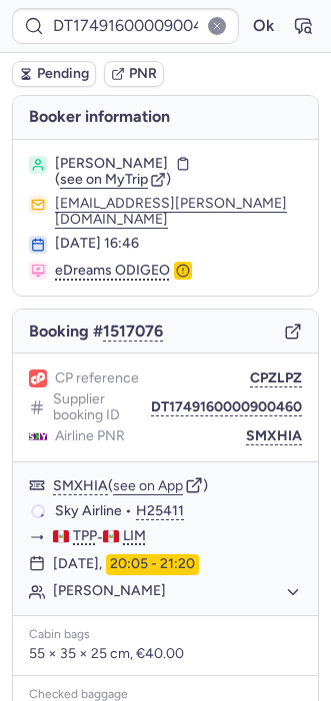
type input "CPRXVD"
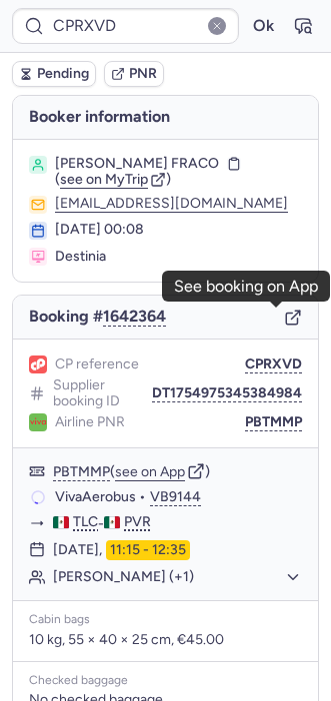
click at [284, 321] on icon "button" at bounding box center [293, 318] width 18 height 18
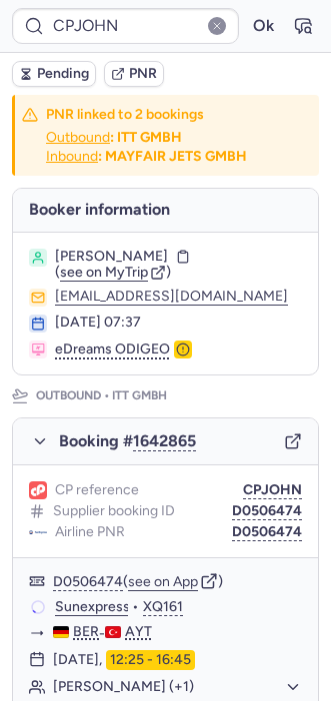
type input "CPRXVD"
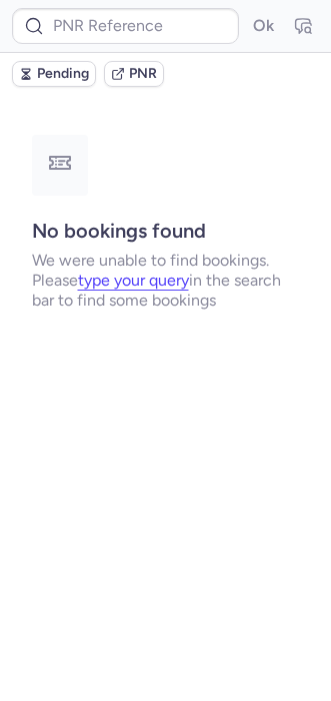
type input "CPRXVD"
type input "CPL3SW"
